Goal: Check status: Check status

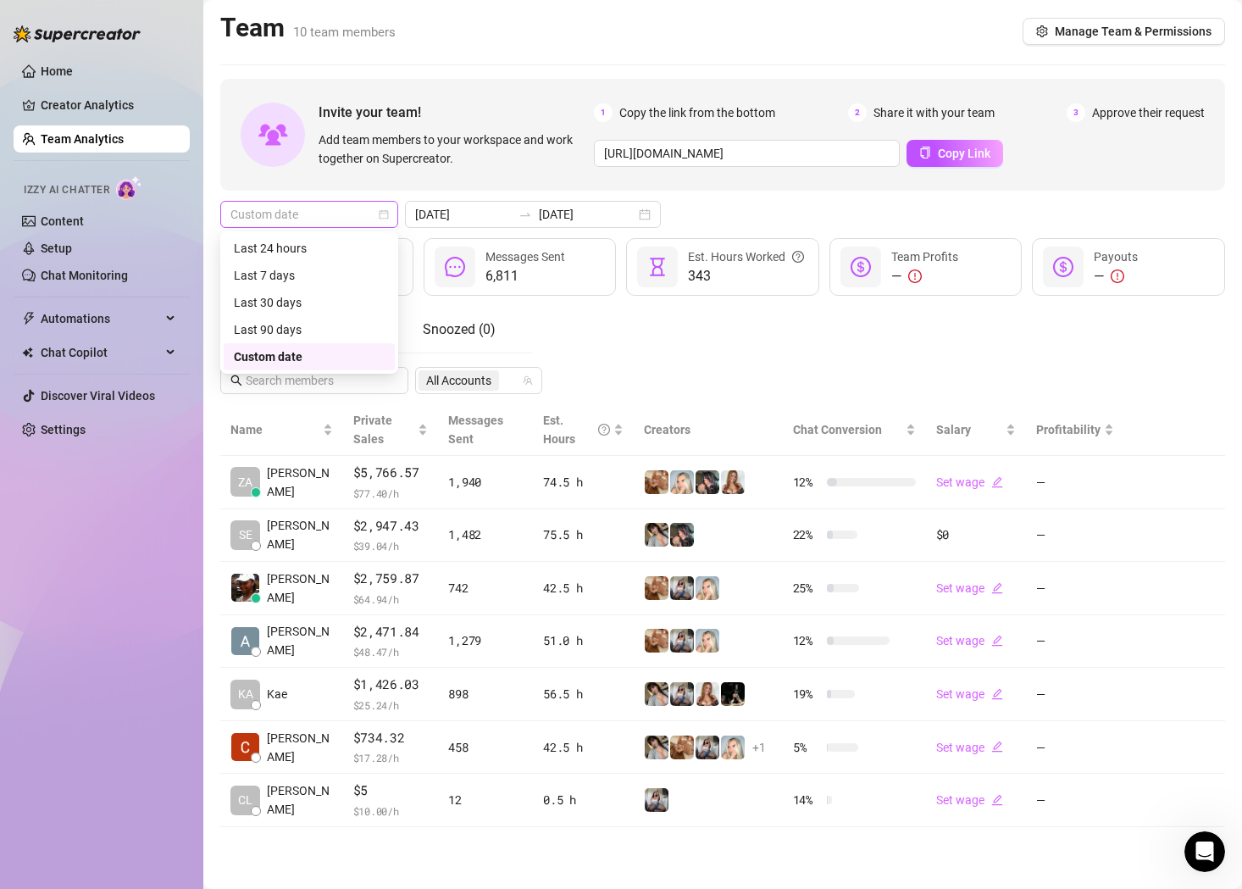
click at [360, 202] on span "Custom date" at bounding box center [309, 214] width 158 height 25
click at [319, 297] on div "Last 30 days" at bounding box center [309, 302] width 151 height 19
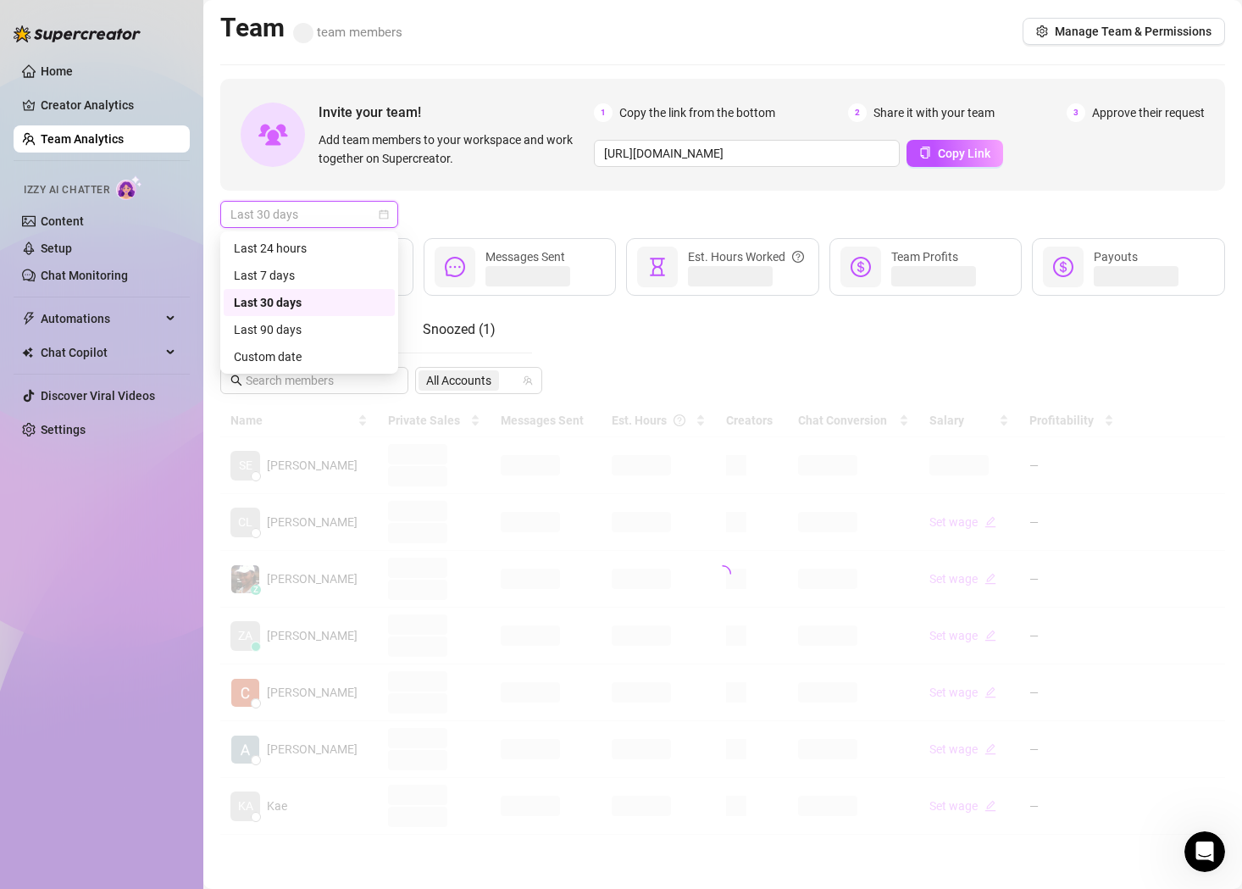
click at [338, 220] on span "Last 30 days" at bounding box center [309, 214] width 158 height 25
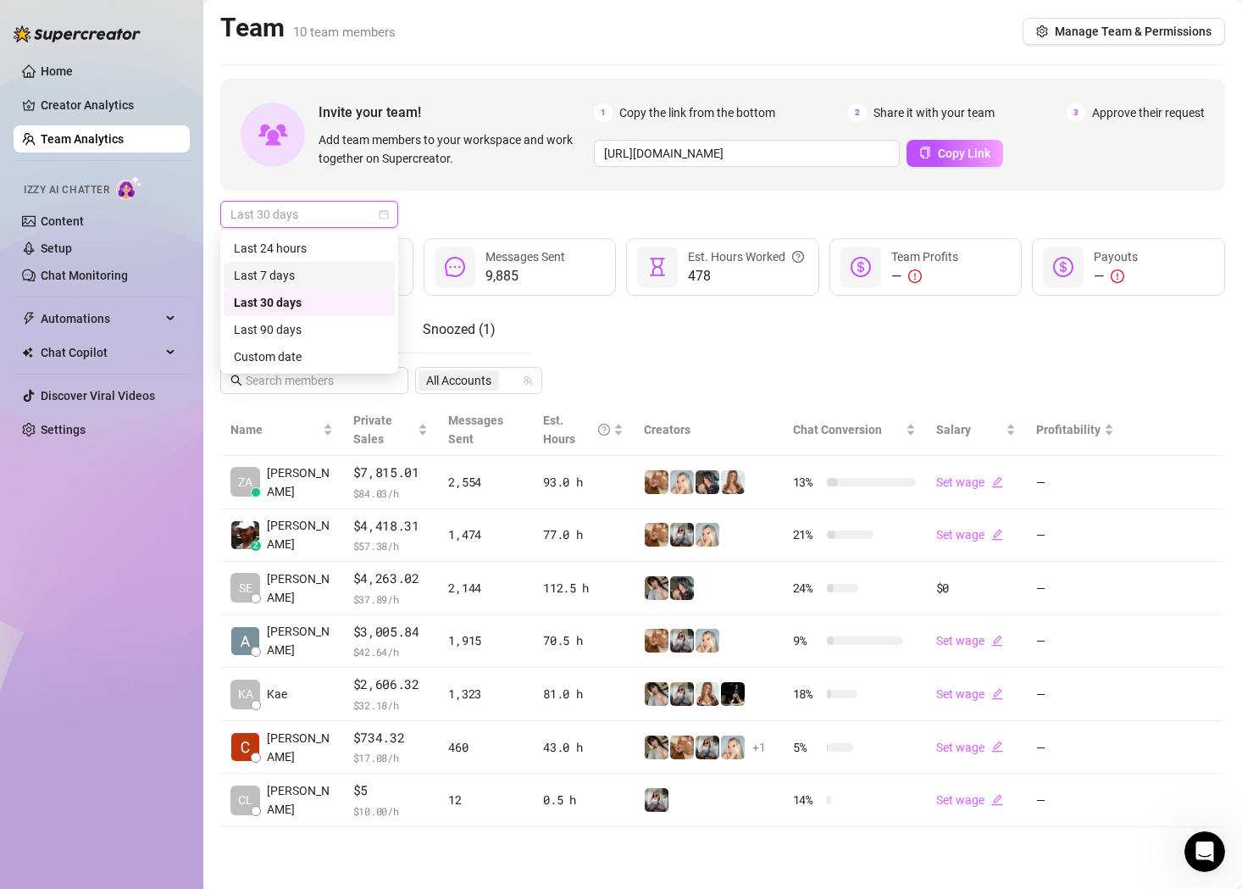
click at [324, 270] on div "Last 7 days" at bounding box center [309, 275] width 151 height 19
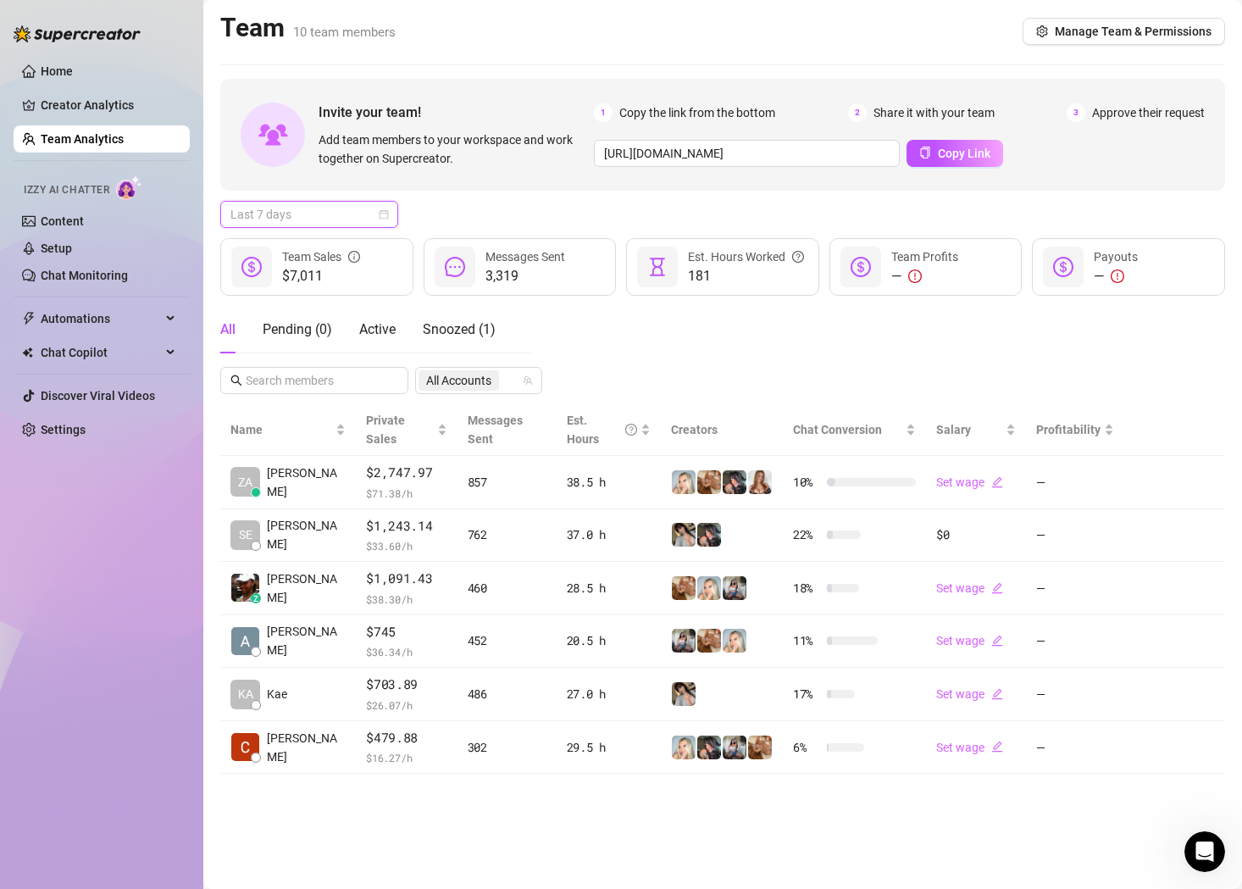
click at [337, 214] on span "Last 7 days" at bounding box center [309, 214] width 158 height 25
click at [310, 353] on div "Custom date" at bounding box center [309, 356] width 151 height 19
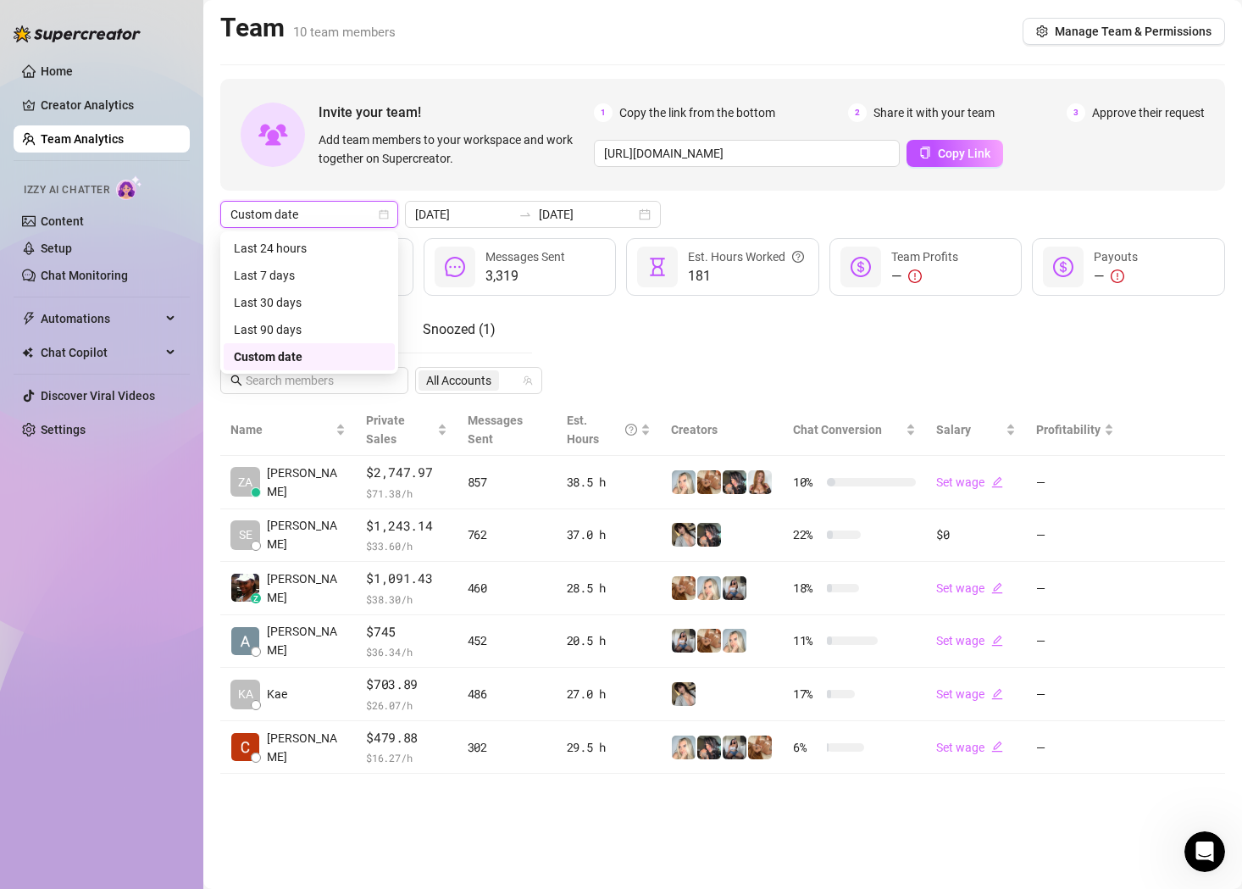
type input "[DATE]"
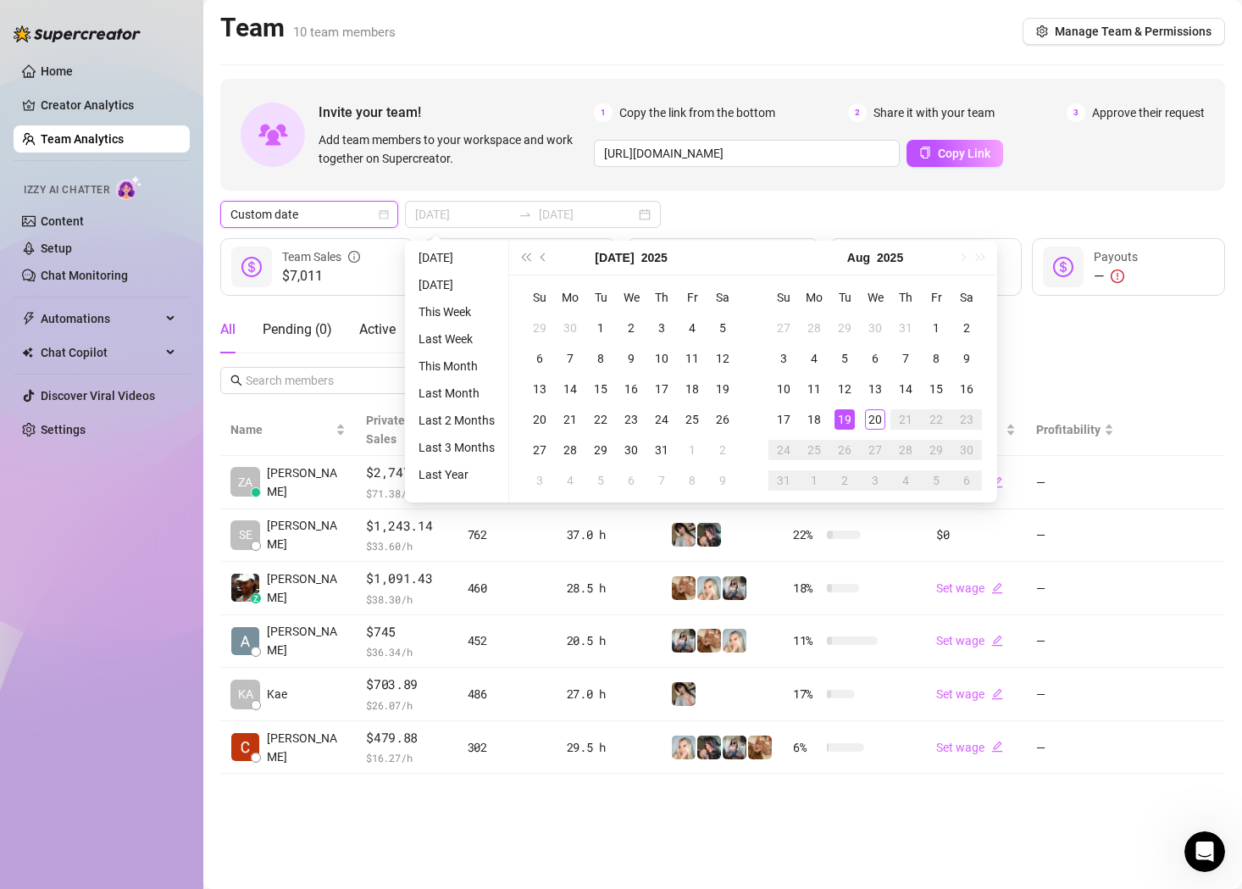
type input "[DATE]"
click at [875, 355] on div "6" at bounding box center [875, 358] width 20 height 20
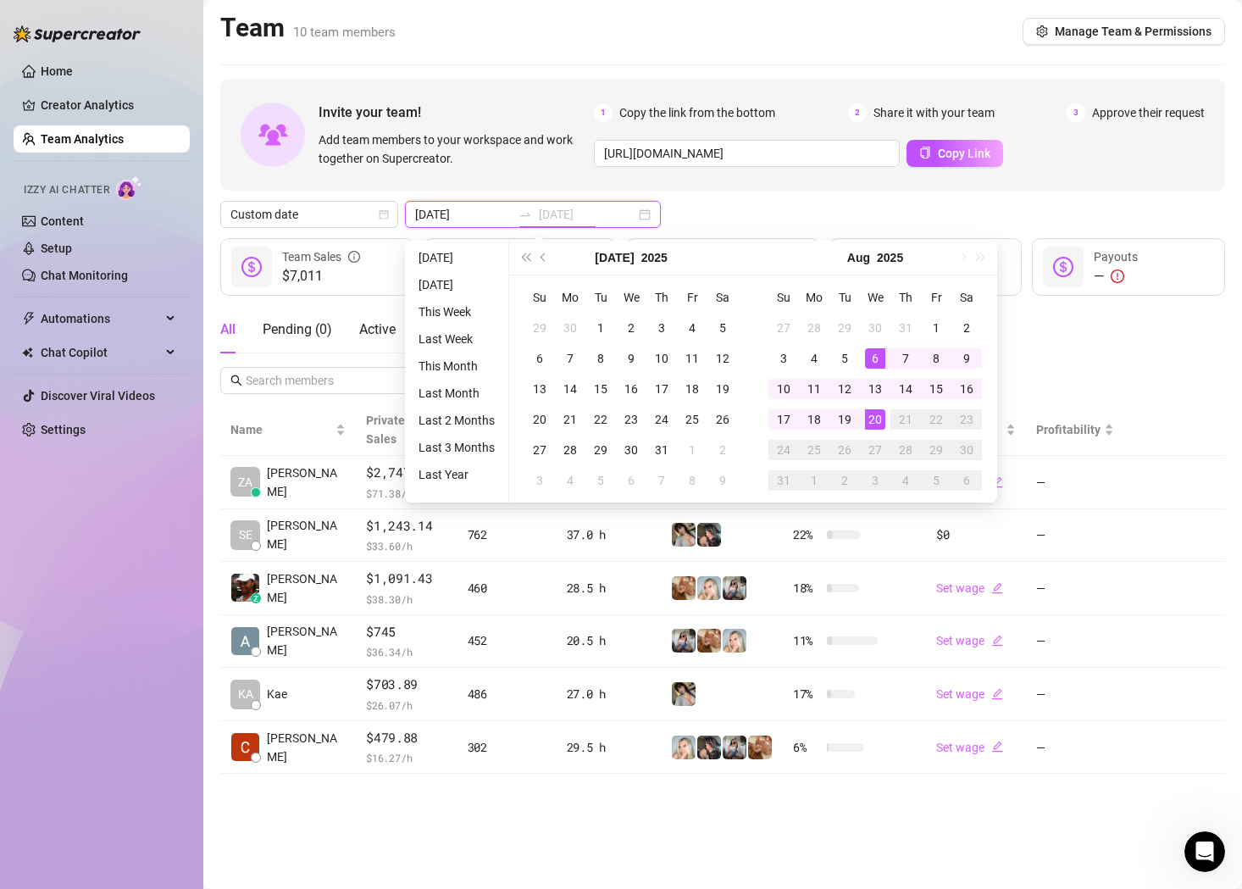
type input "[DATE]"
click at [876, 423] on div "20" at bounding box center [875, 419] width 20 height 20
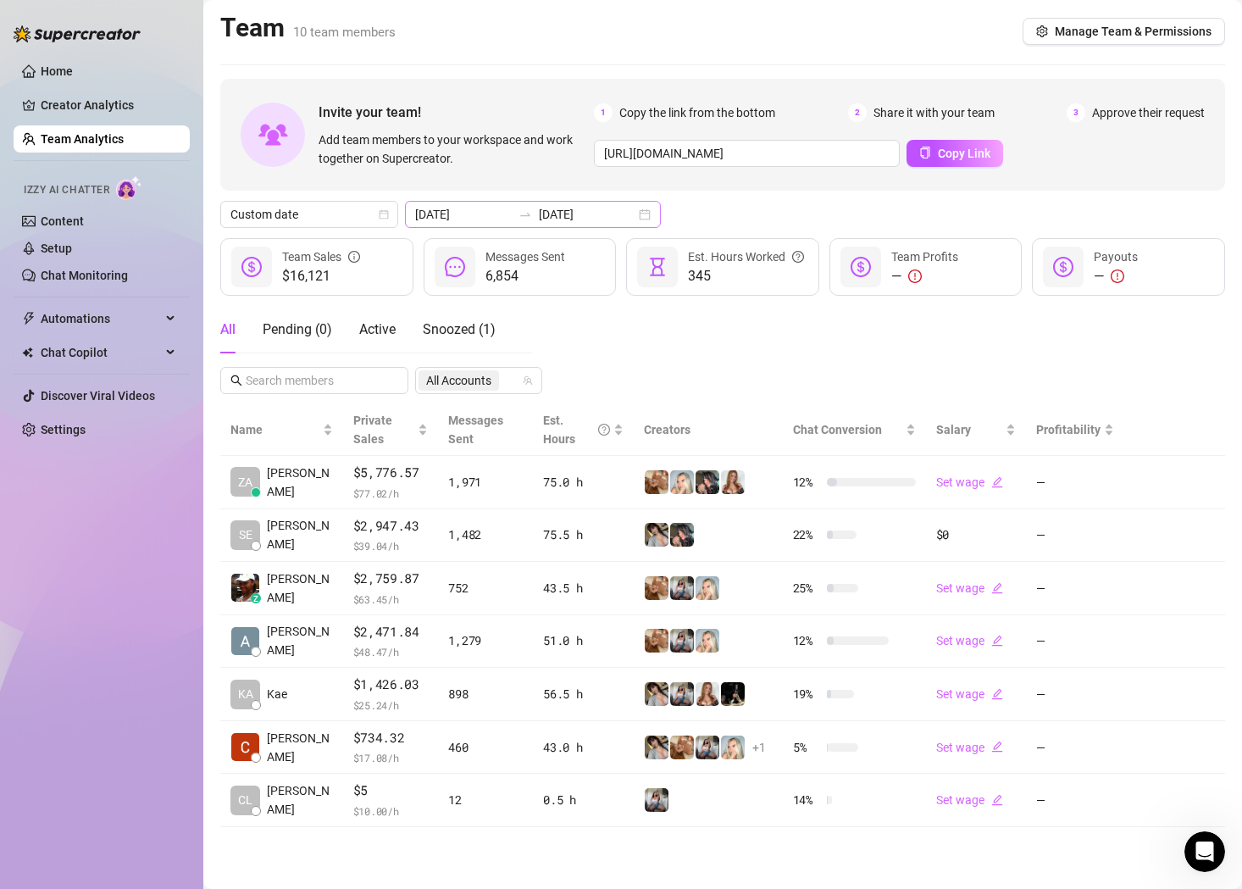
click at [614, 217] on div "[DATE] [DATE]" at bounding box center [533, 214] width 256 height 27
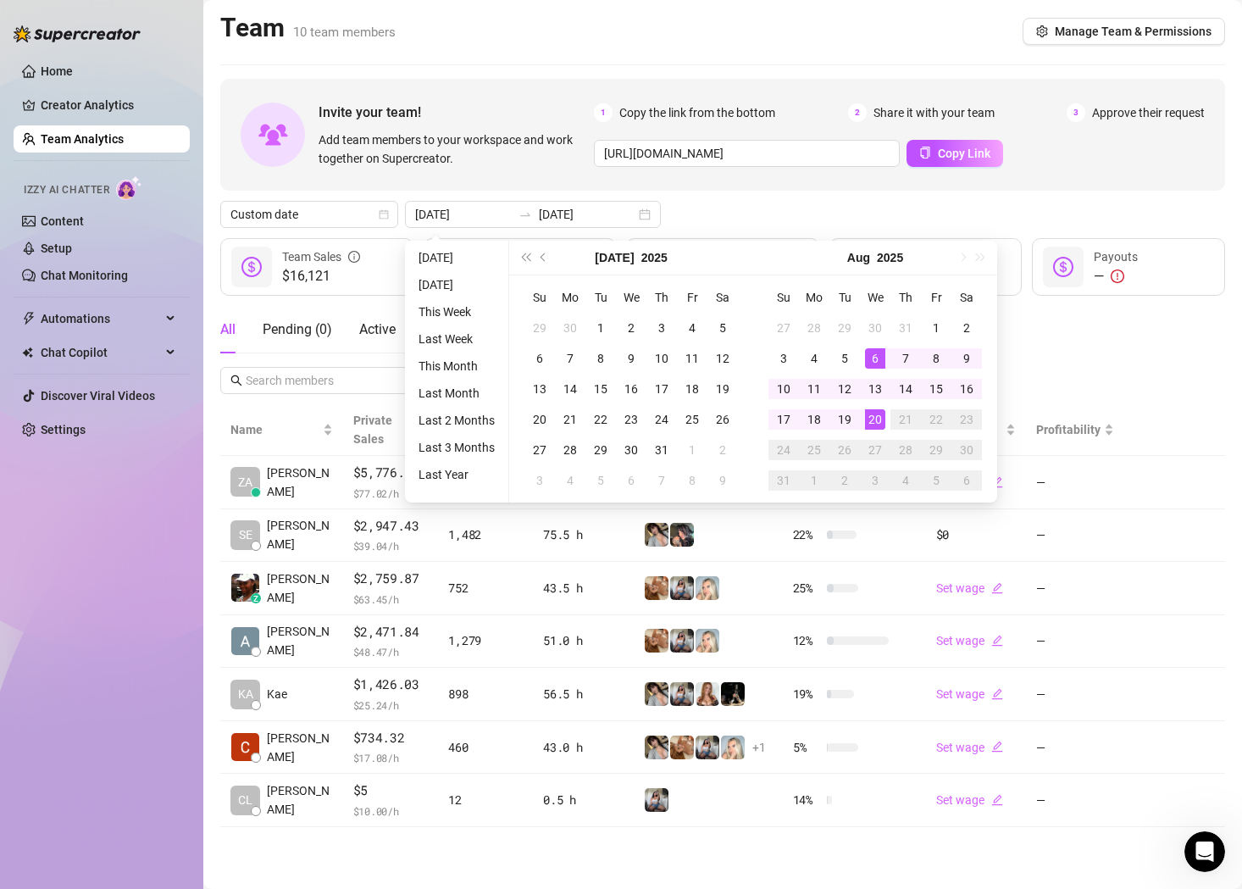
click at [1125, 329] on div "All Pending ( 0 ) Active Snoozed ( 1 ) All Accounts" at bounding box center [722, 350] width 1005 height 88
